Goal: Transaction & Acquisition: Book appointment/travel/reservation

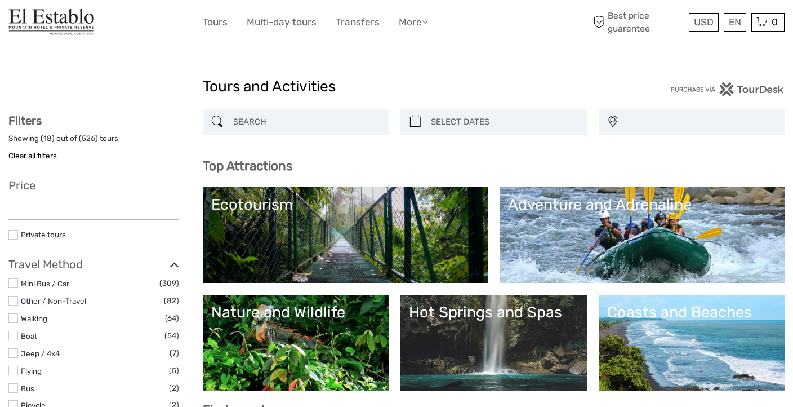
select select
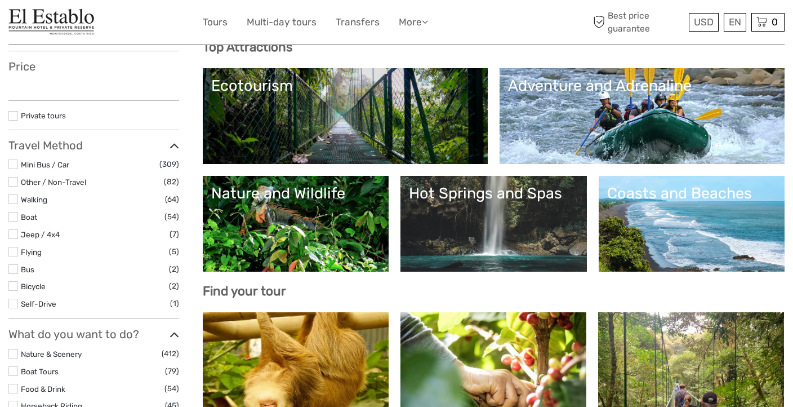
scroll to position [124, 0]
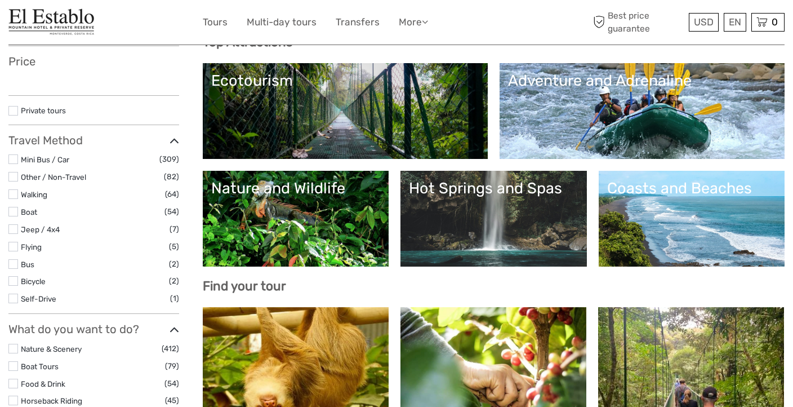
select select
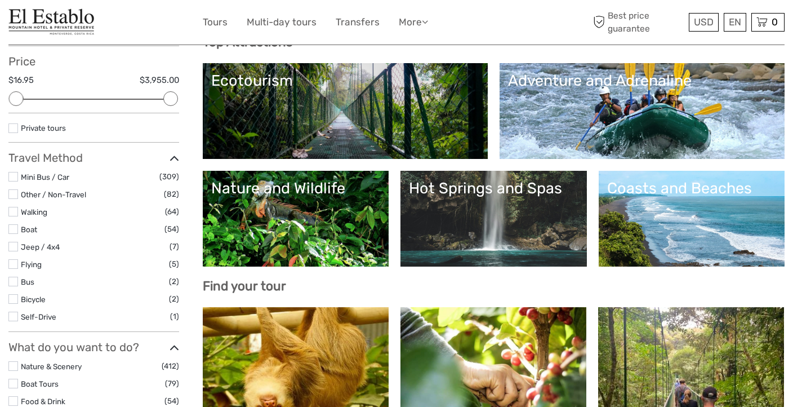
click at [284, 230] on link "Nature and Wildlife" at bounding box center [296, 218] width 170 height 79
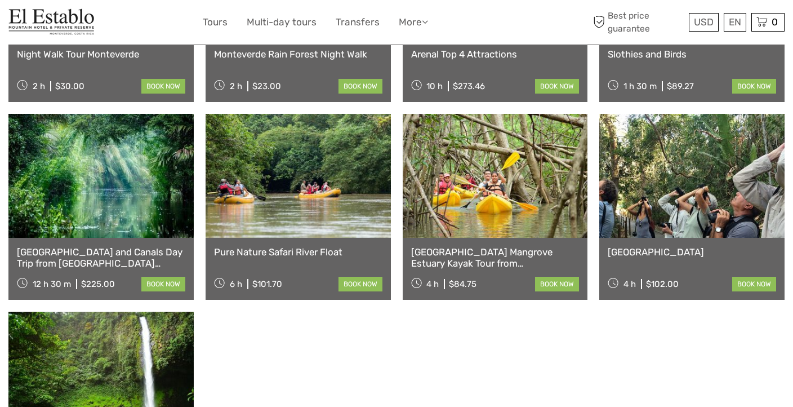
scroll to position [398, 0]
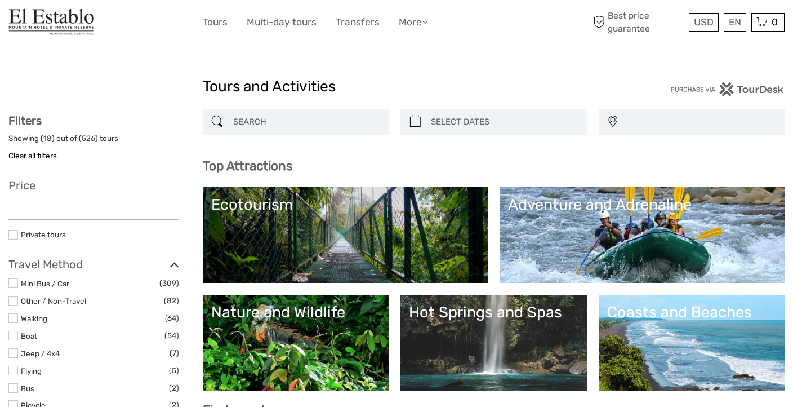
select select
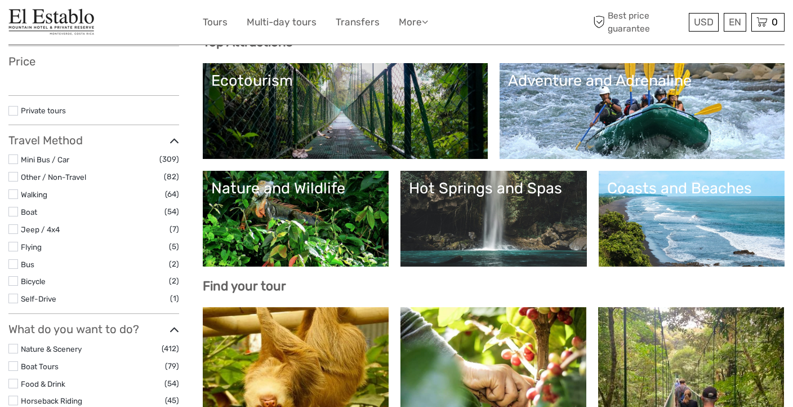
select select
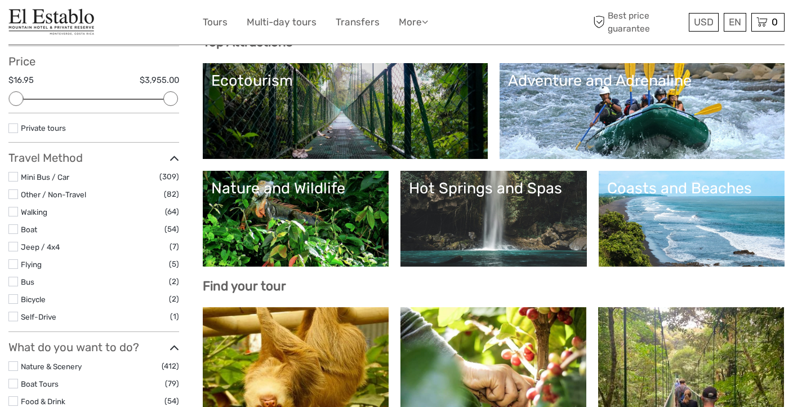
scroll to position [0, 0]
